Goal: Task Accomplishment & Management: Manage account settings

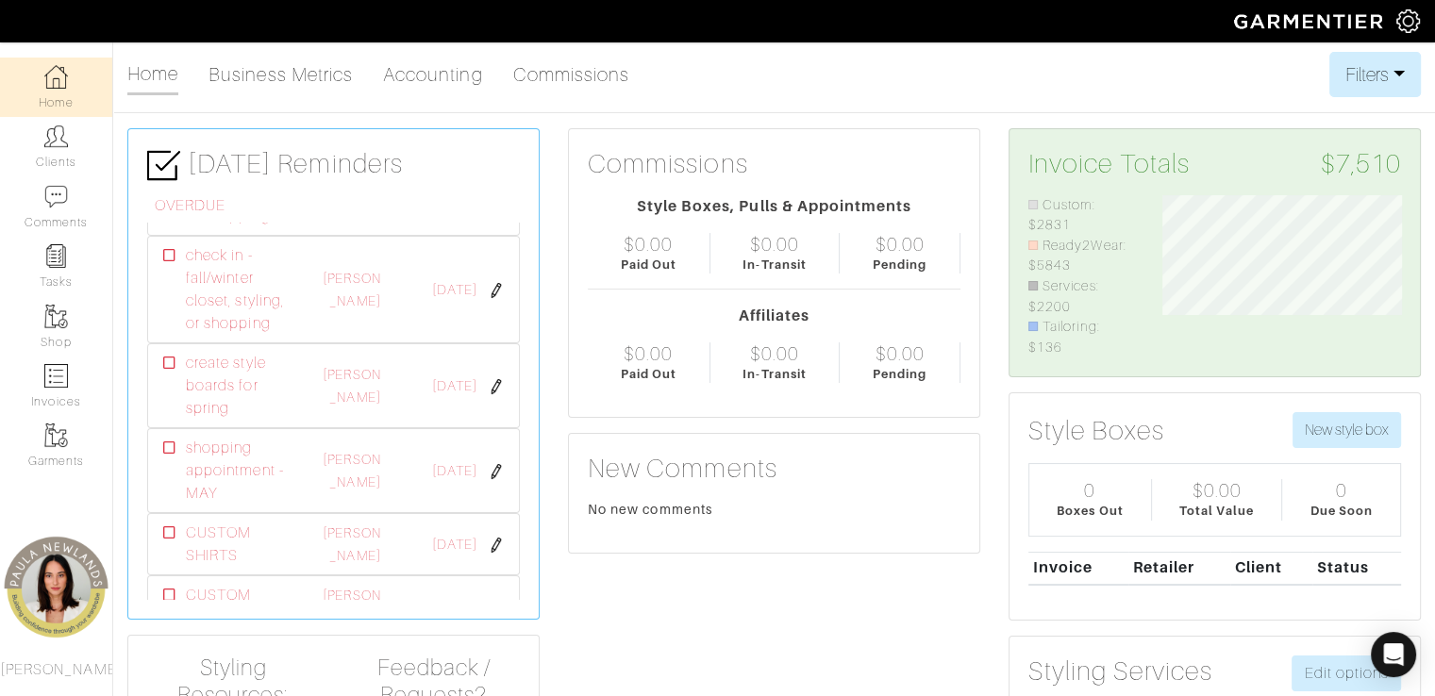
click at [1408, 15] on img at bounding box center [1409, 21] width 24 height 24
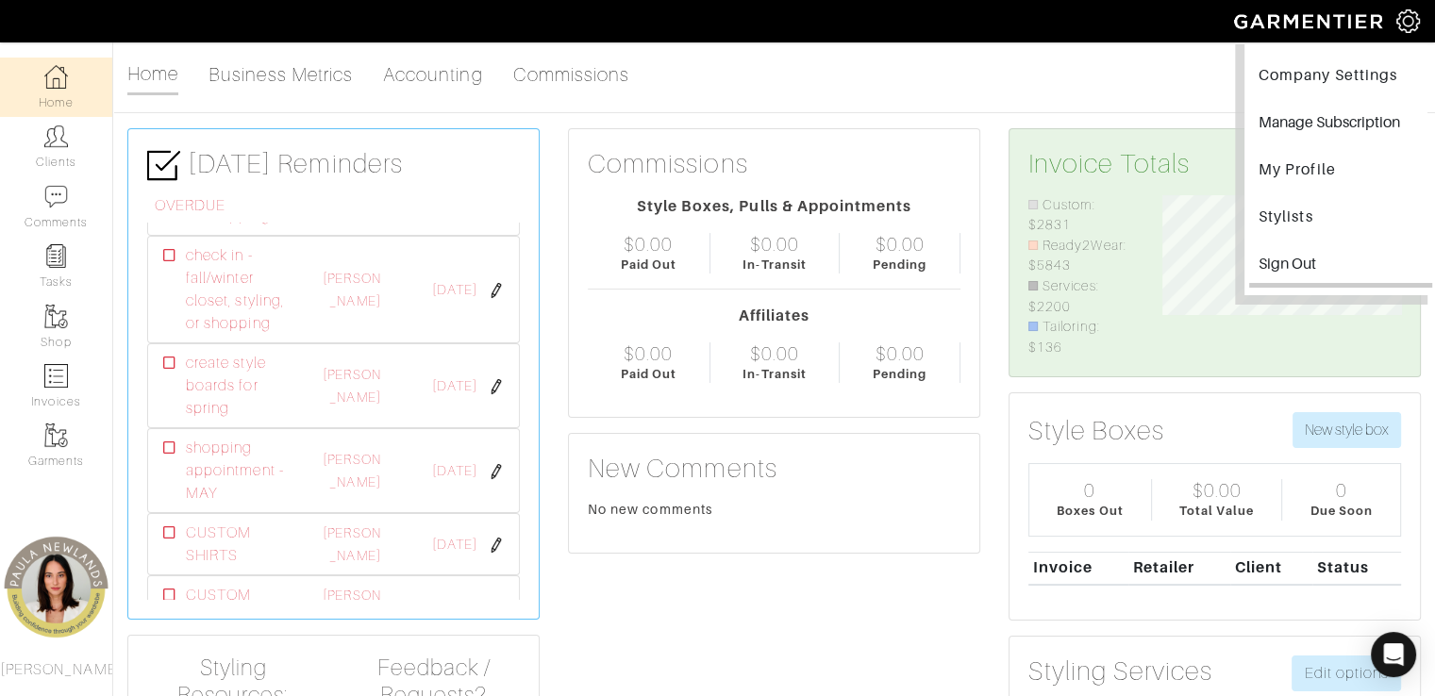
click at [1299, 265] on input "Sign Out" at bounding box center [1340, 266] width 183 height 42
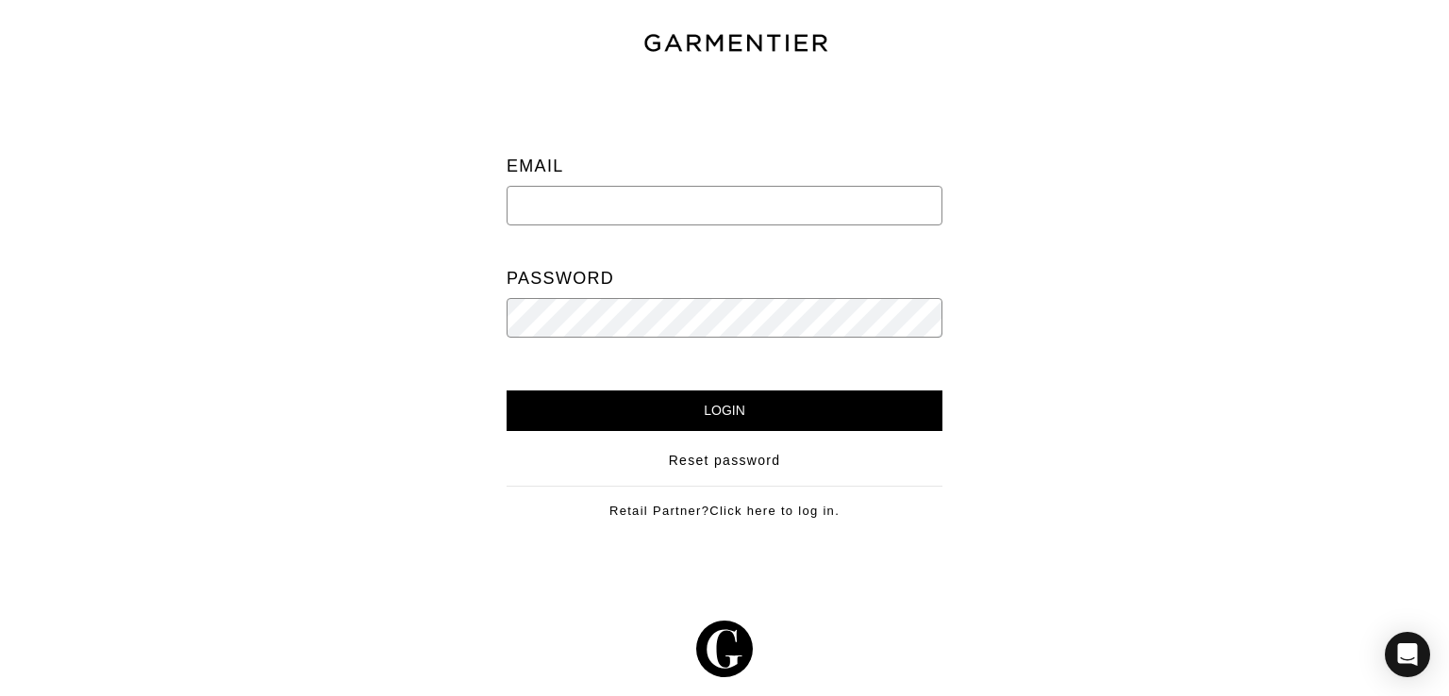
paste input "[EMAIL_ADDRESS][PERSON_NAME][DOMAIN_NAME]"
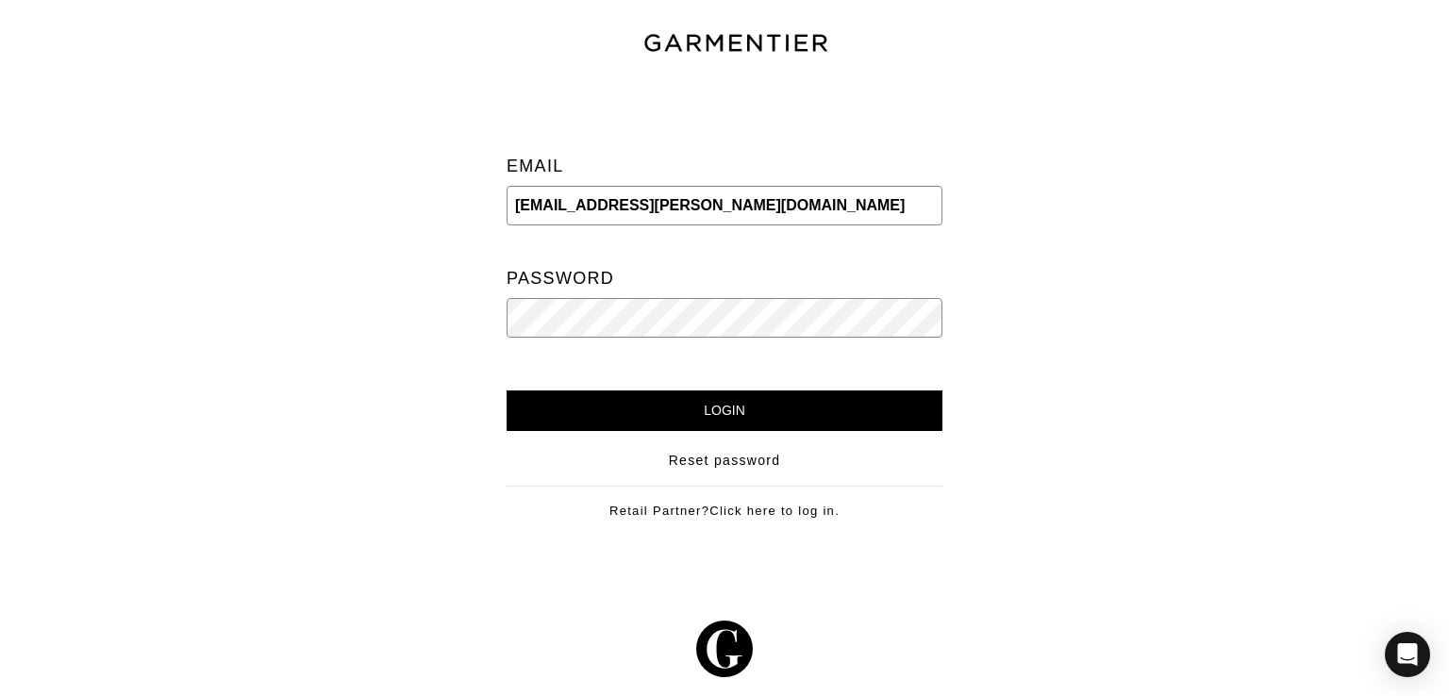
type input "[EMAIL_ADDRESS][PERSON_NAME][DOMAIN_NAME]"
click at [696, 408] on input "Login" at bounding box center [725, 411] width 436 height 41
